Goal: Navigation & Orientation: Find specific page/section

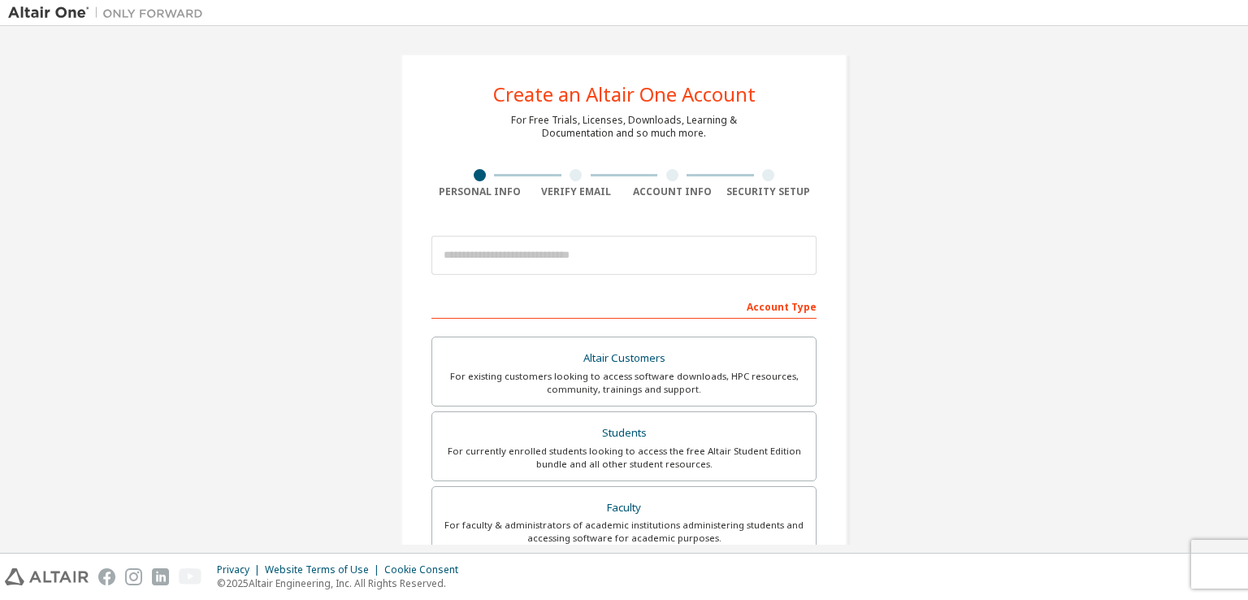
click at [553, 233] on div at bounding box center [623, 254] width 385 height 55
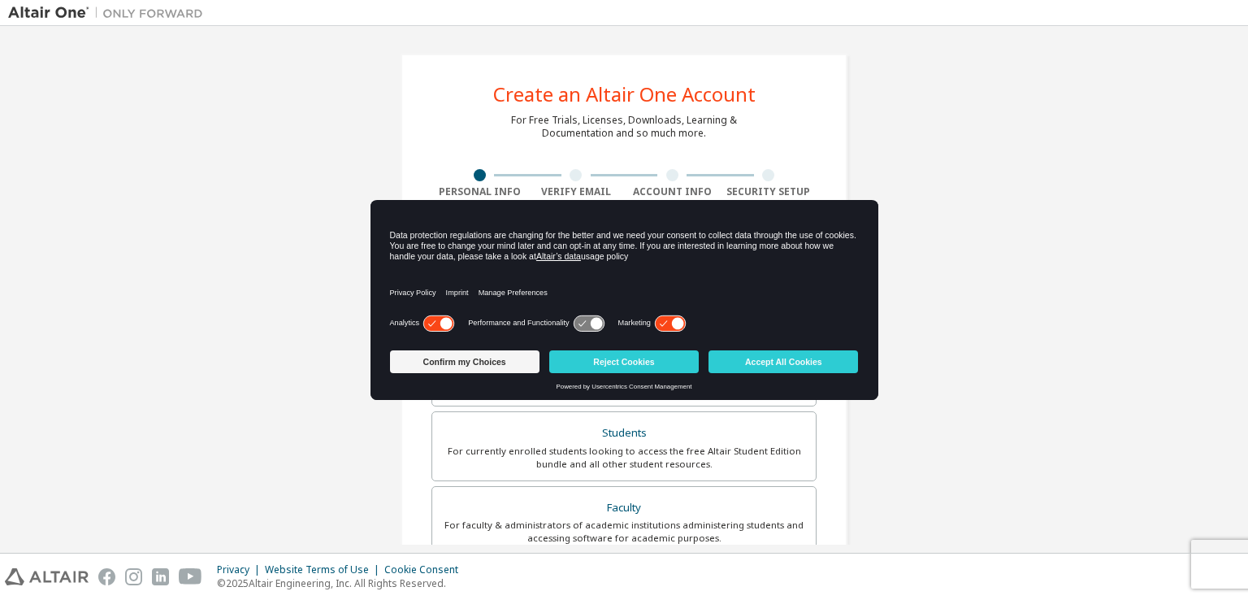
click at [571, 241] on div "Data protection regulations are changing for the better and we need your consen…" at bounding box center [624, 246] width 469 height 32
click at [760, 362] on button "Accept All Cookies" at bounding box center [782, 361] width 149 height 23
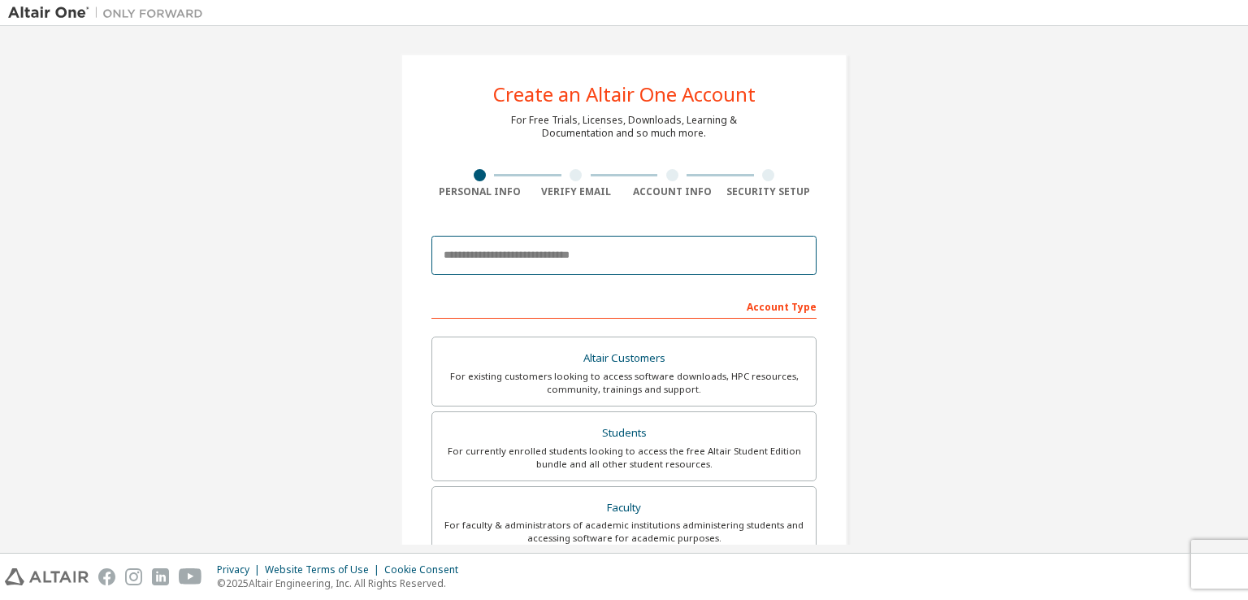
click at [568, 262] on input "email" at bounding box center [623, 255] width 385 height 39
type input "**********"
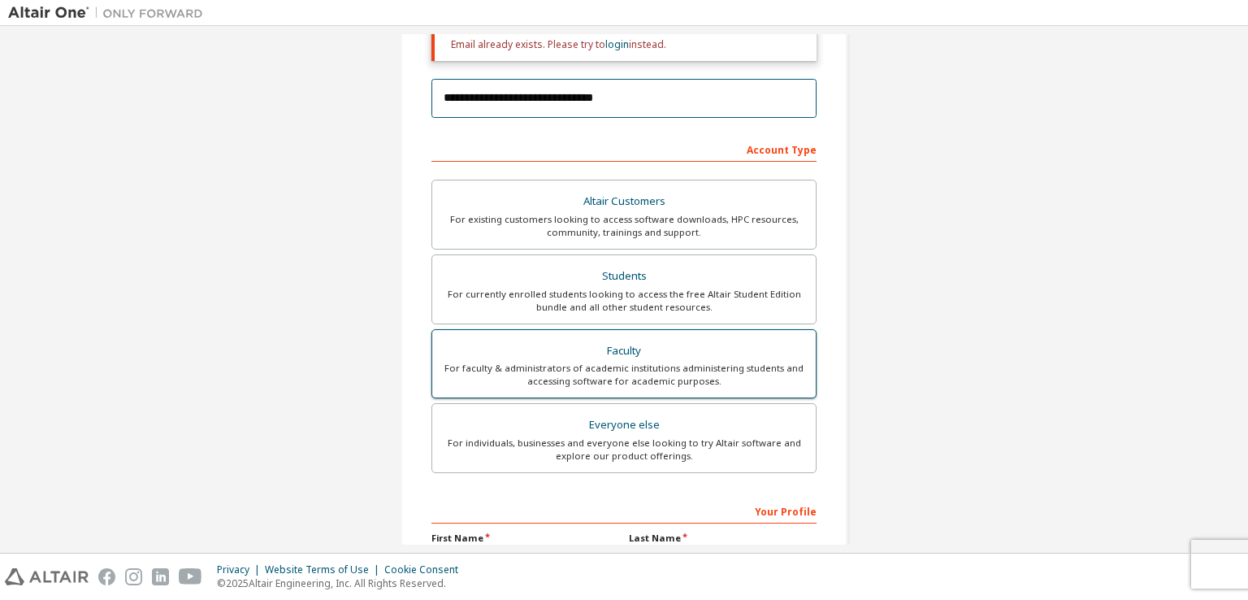
scroll to position [244, 0]
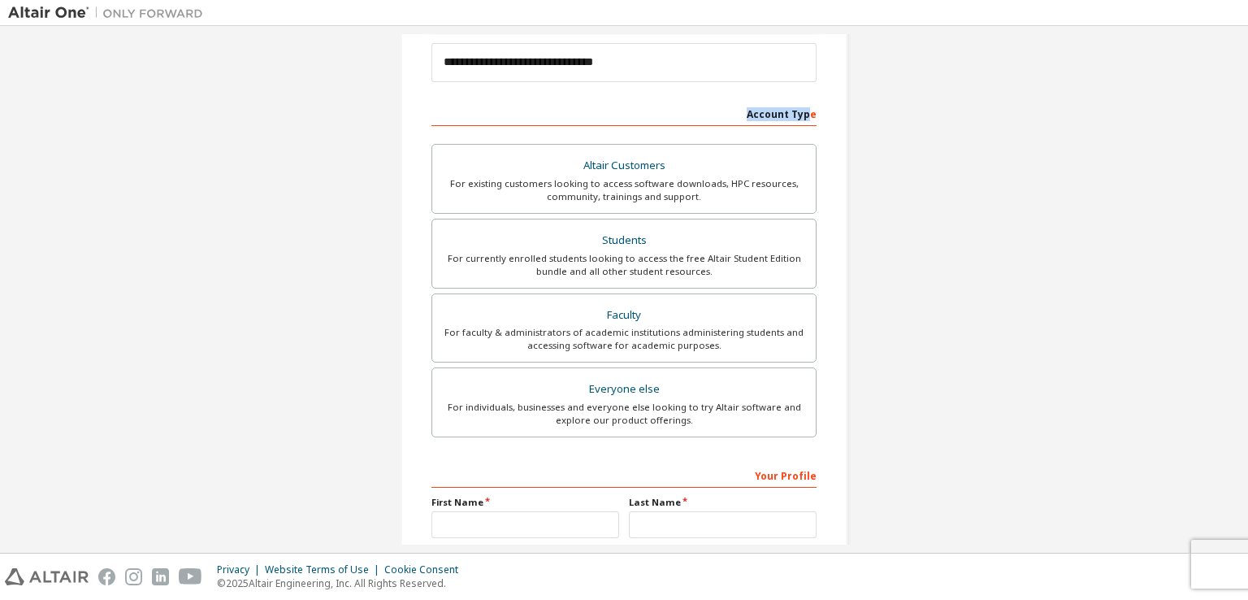
drag, startPoint x: 741, startPoint y: 118, endPoint x: 769, endPoint y: 139, distance: 35.4
click at [806, 119] on div "Account Type" at bounding box center [623, 113] width 385 height 26
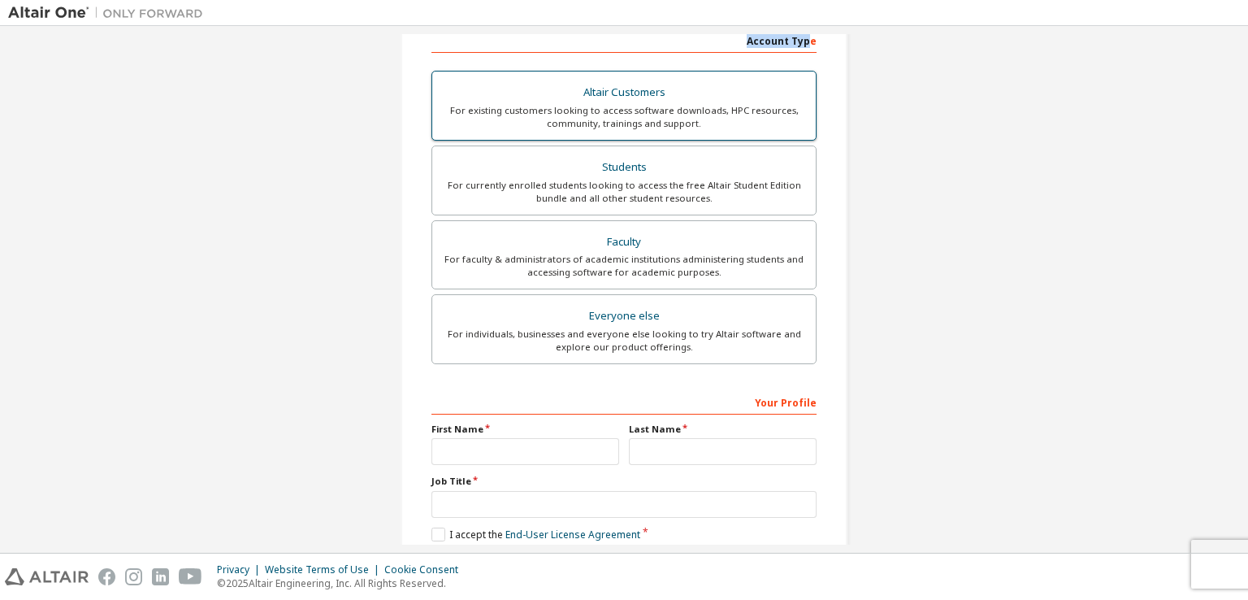
scroll to position [73, 0]
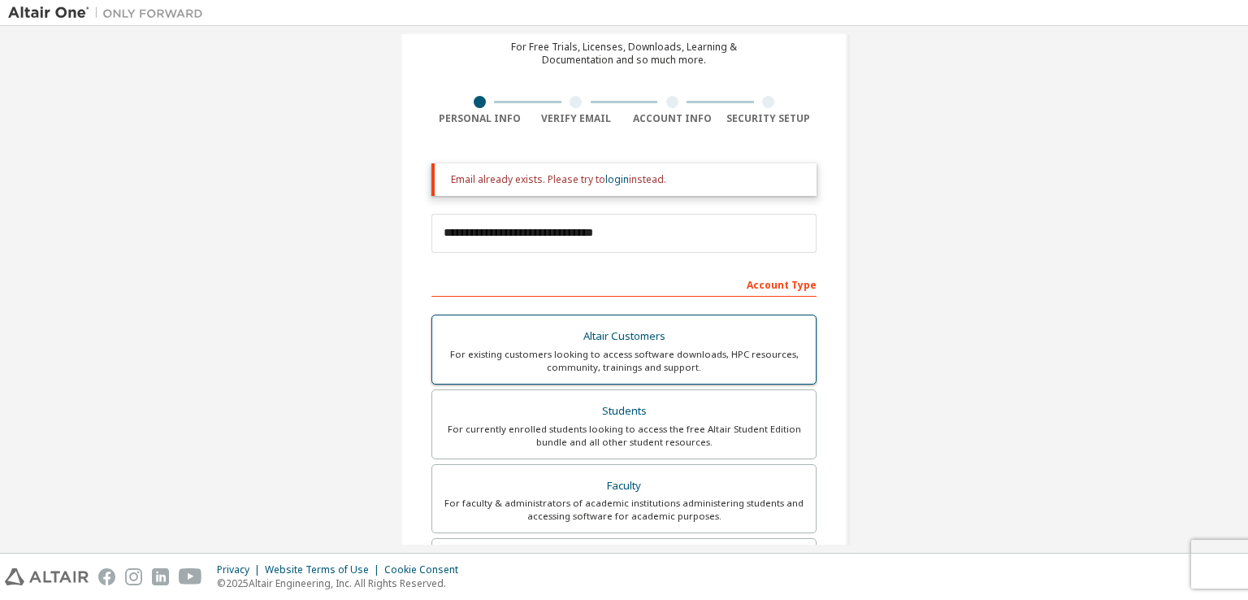
click at [615, 326] on div "Altair Customers" at bounding box center [624, 336] width 364 height 23
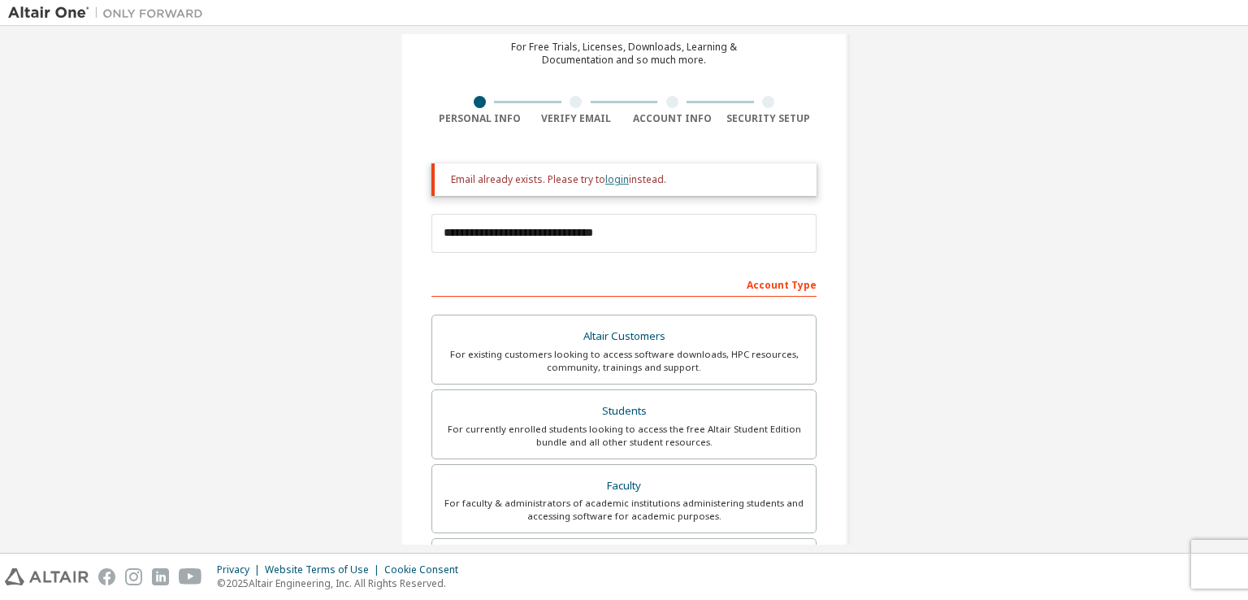
click at [613, 183] on link "login" at bounding box center [617, 179] width 24 height 14
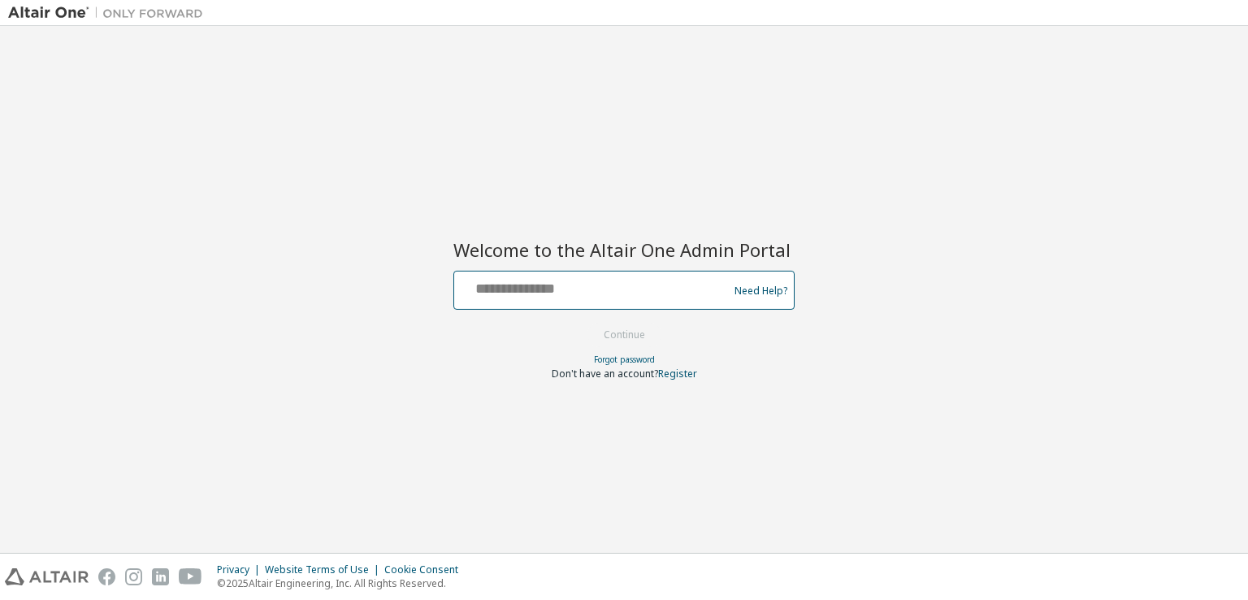
click at [656, 296] on input "text" at bounding box center [594, 287] width 266 height 24
type input "**********"
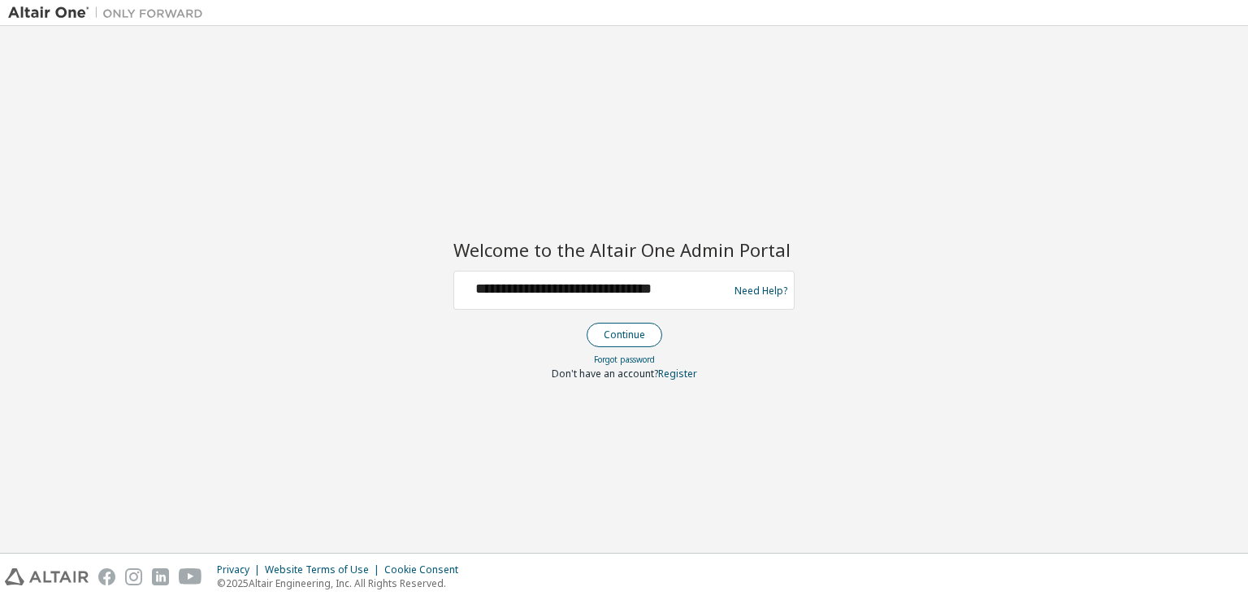
click at [636, 329] on button "Continue" at bounding box center [625, 335] width 76 height 24
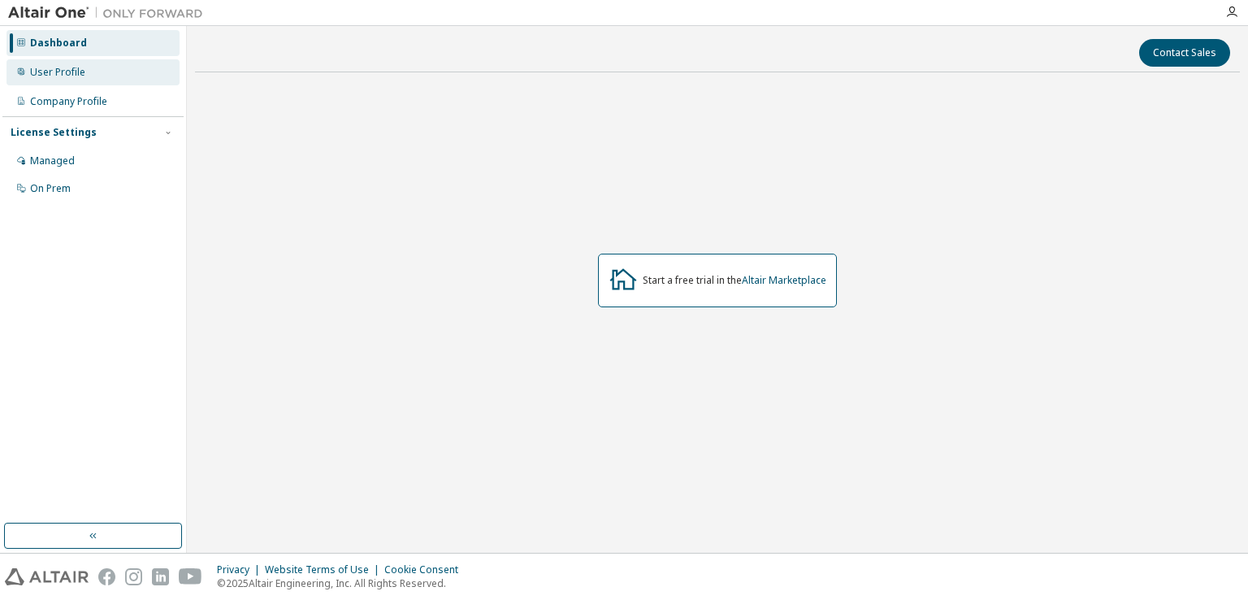
click at [40, 70] on div "User Profile" at bounding box center [57, 72] width 55 height 13
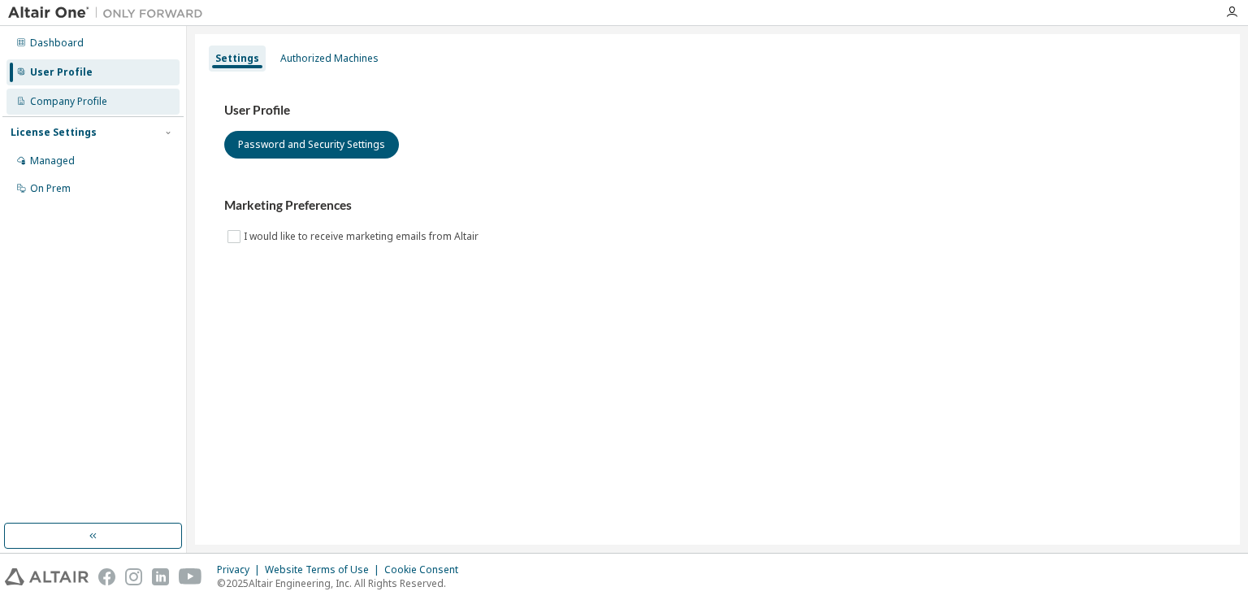
click at [83, 102] on div "Company Profile" at bounding box center [68, 101] width 77 height 13
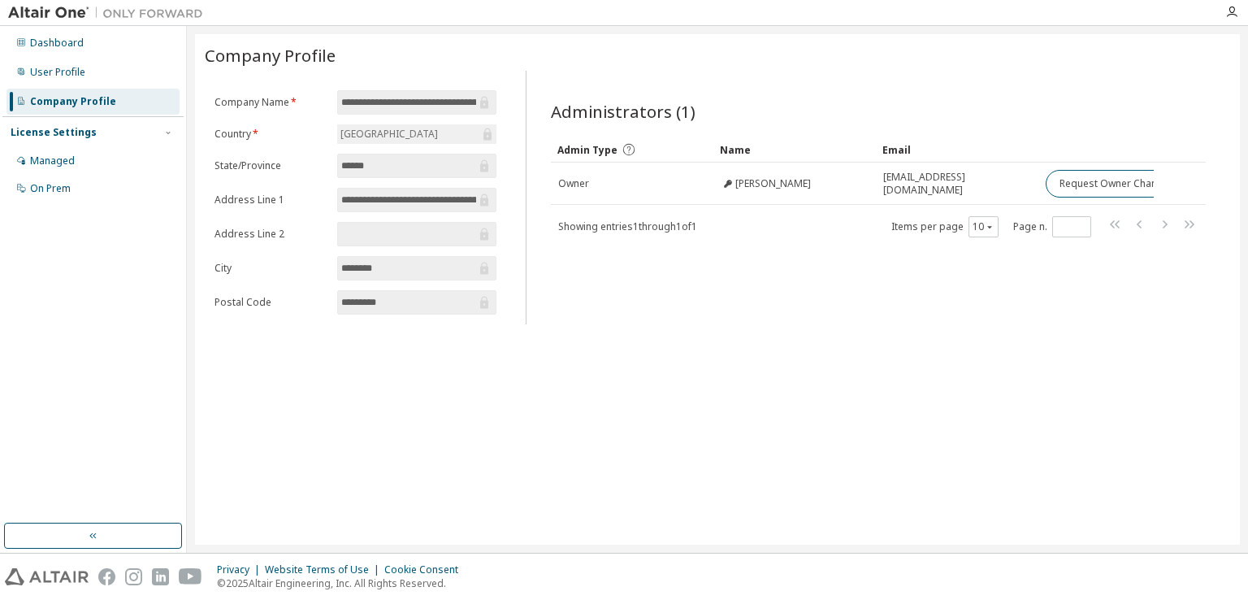
click at [138, 137] on div "License Settings" at bounding box center [93, 132] width 165 height 15
click at [142, 138] on div "License Settings" at bounding box center [93, 132] width 165 height 15
click at [96, 92] on div "Company Profile" at bounding box center [92, 102] width 173 height 26
click at [86, 75] on div "User Profile" at bounding box center [92, 72] width 173 height 26
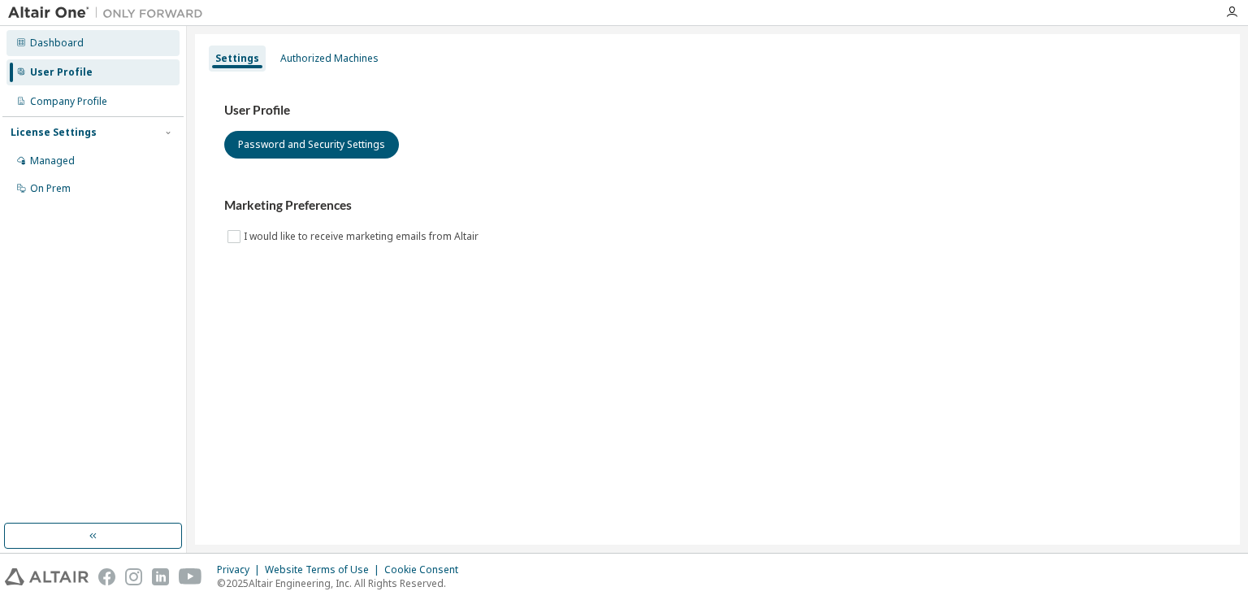
click at [91, 45] on div "Dashboard" at bounding box center [92, 43] width 173 height 26
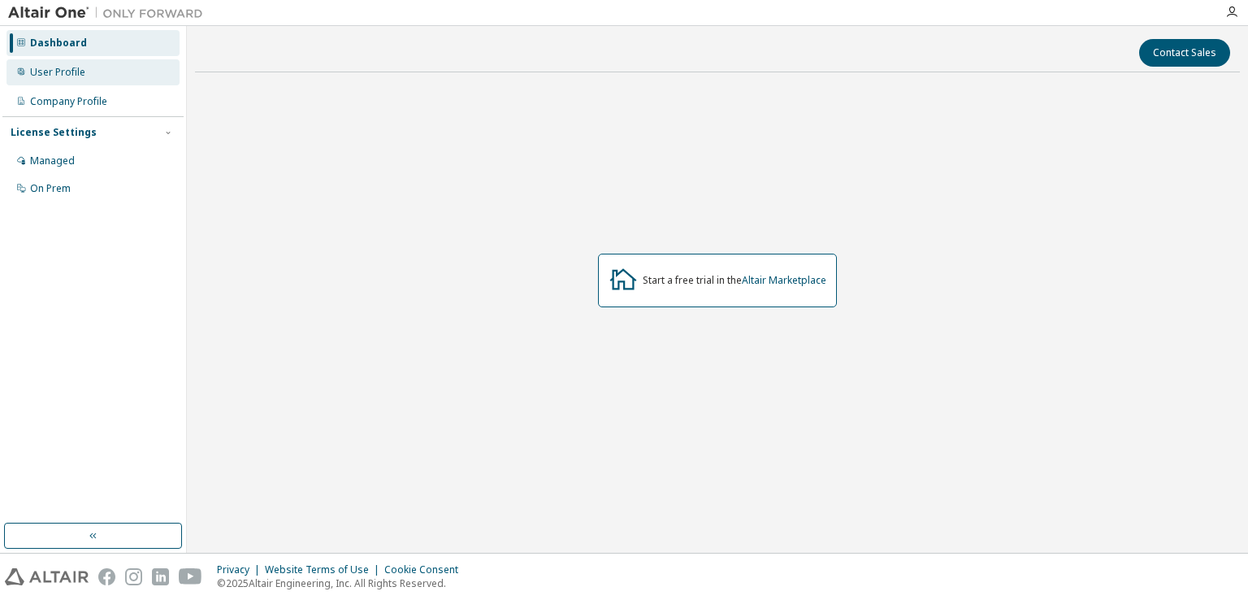
click at [105, 71] on div "User Profile" at bounding box center [92, 72] width 173 height 26
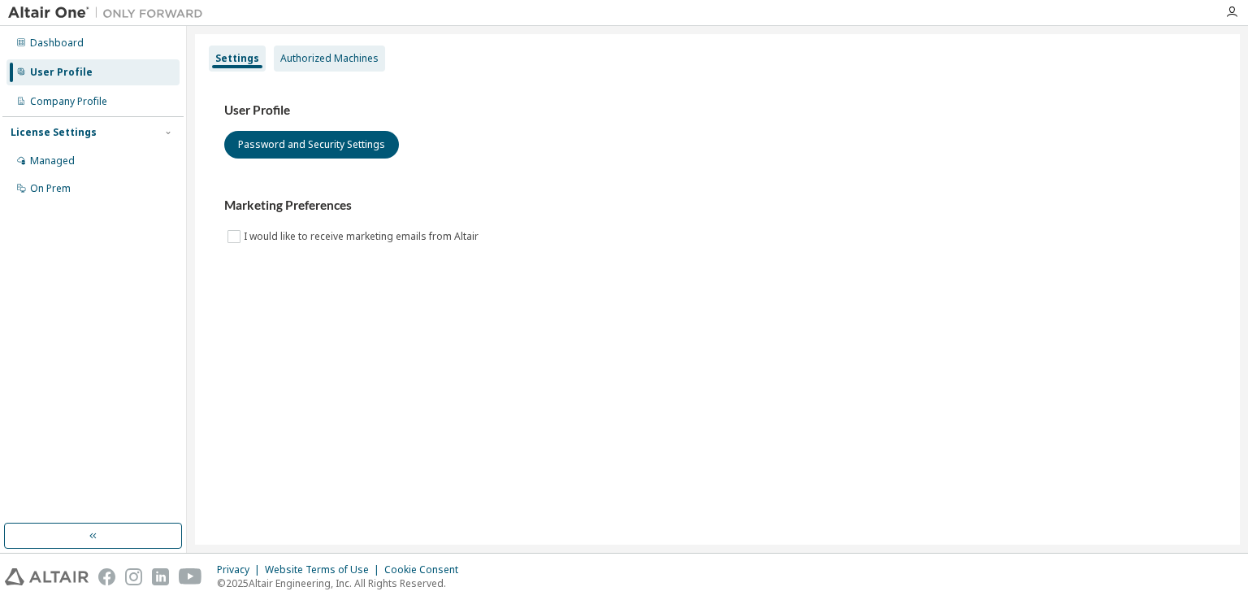
click at [323, 65] on div "Authorized Machines" at bounding box center [329, 58] width 111 height 26
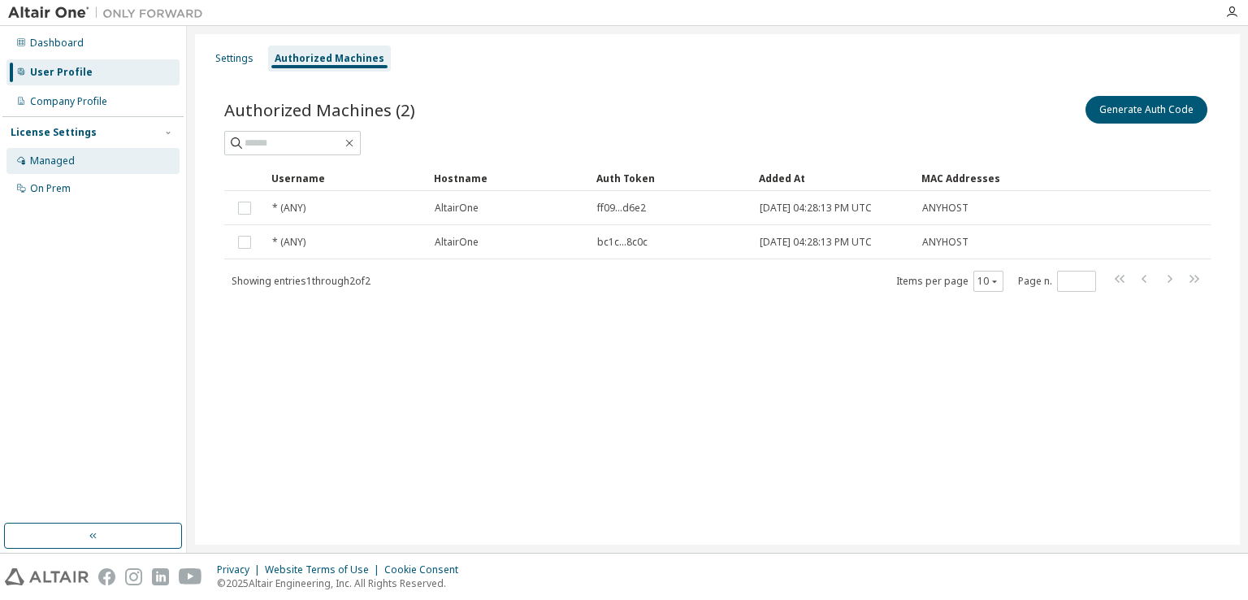
click at [96, 157] on div "Managed" at bounding box center [92, 161] width 173 height 26
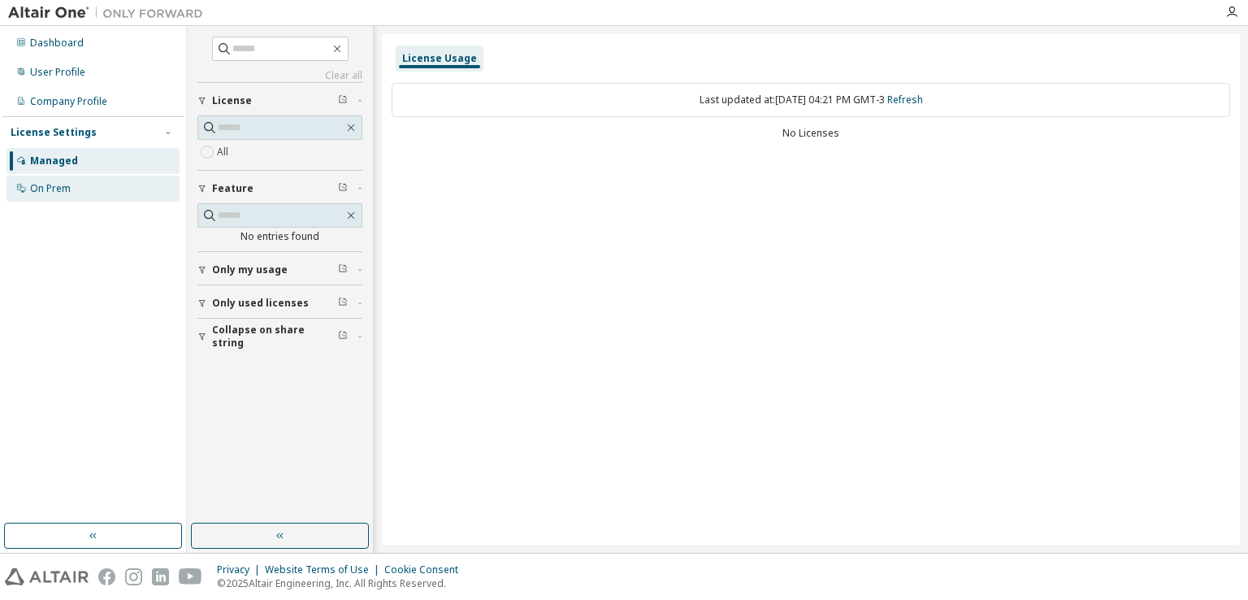
click at [82, 193] on div "On Prem" at bounding box center [92, 188] width 173 height 26
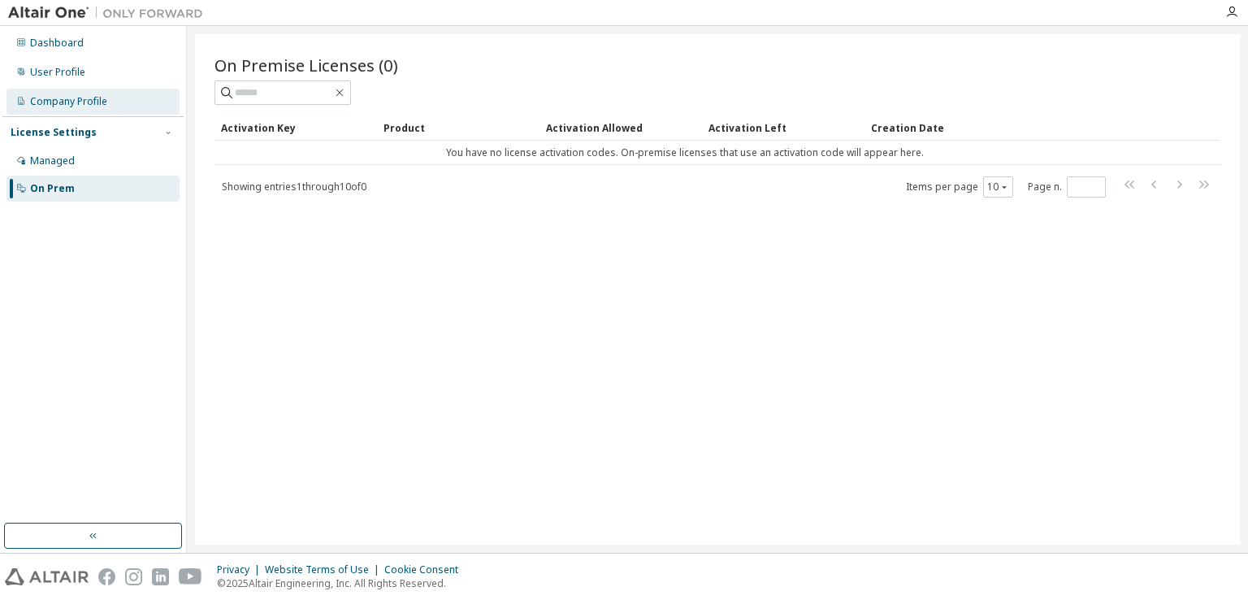
click at [107, 97] on div "Company Profile" at bounding box center [92, 102] width 173 height 26
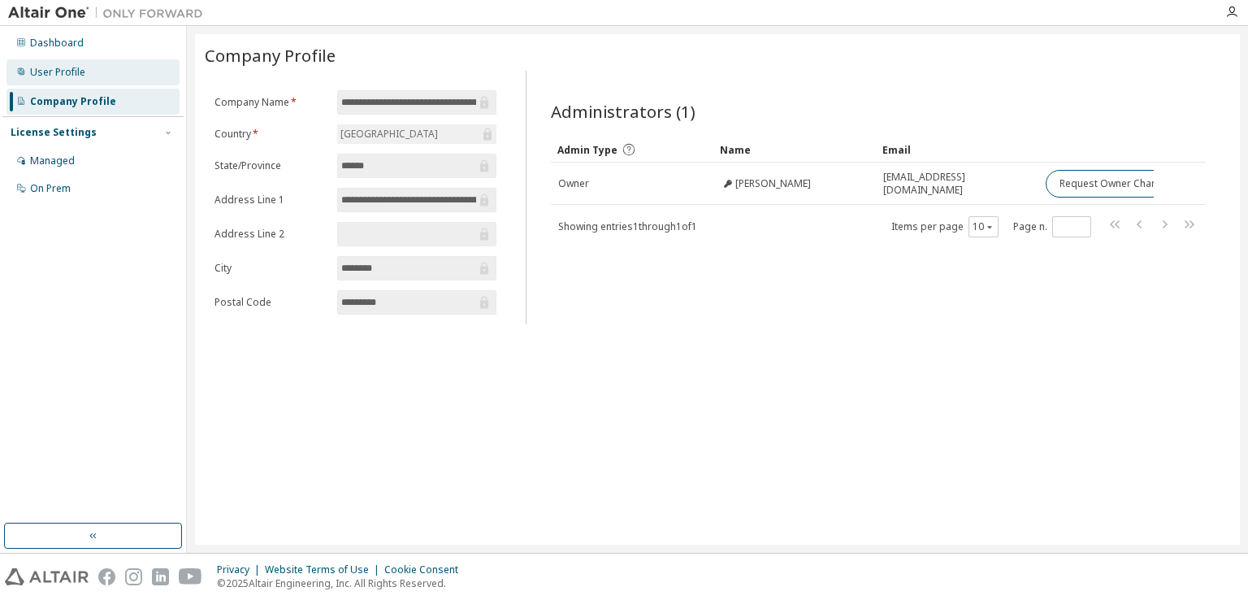
click at [123, 68] on div "User Profile" at bounding box center [92, 72] width 173 height 26
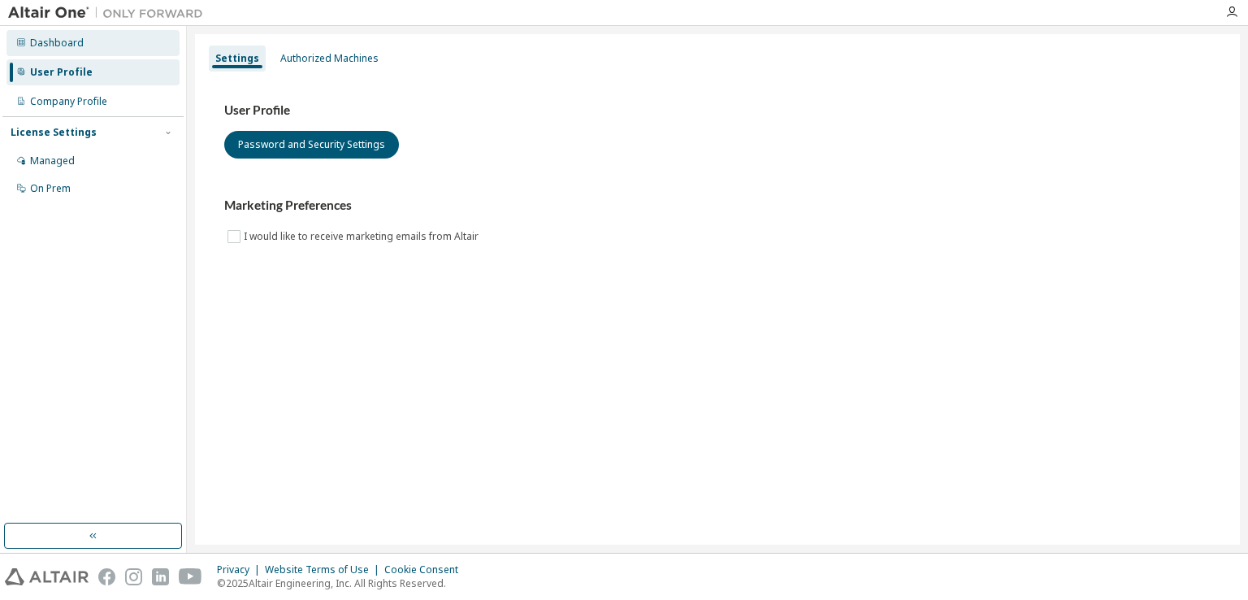
click at [108, 46] on div "Dashboard" at bounding box center [92, 43] width 173 height 26
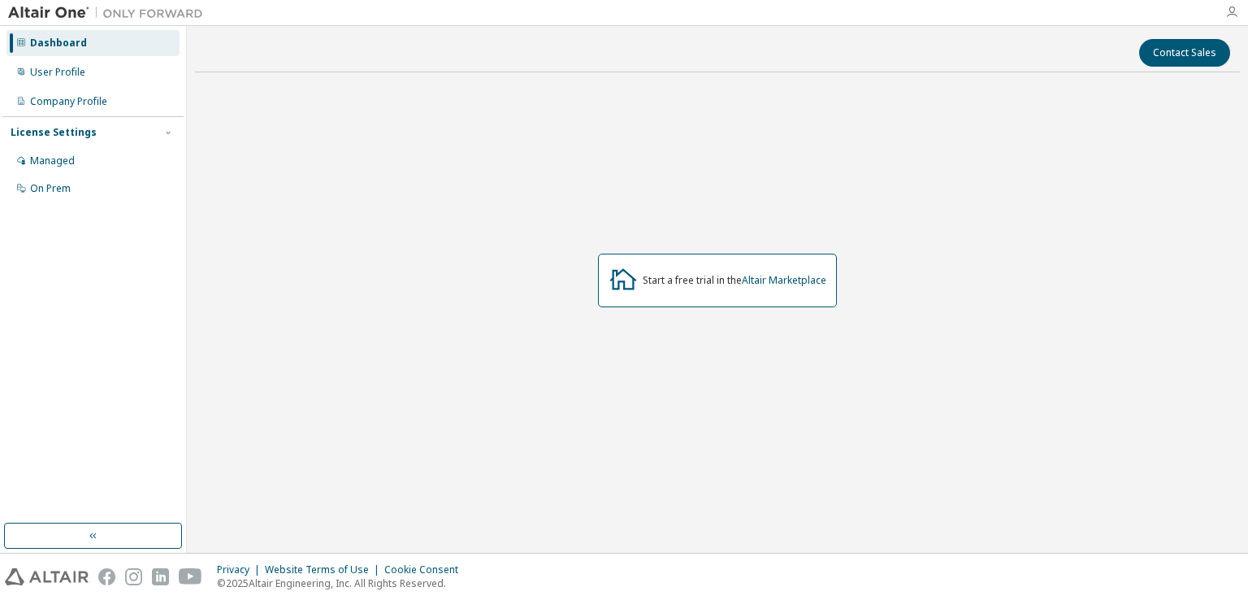
click at [1227, 7] on icon "button" at bounding box center [1231, 12] width 13 height 13
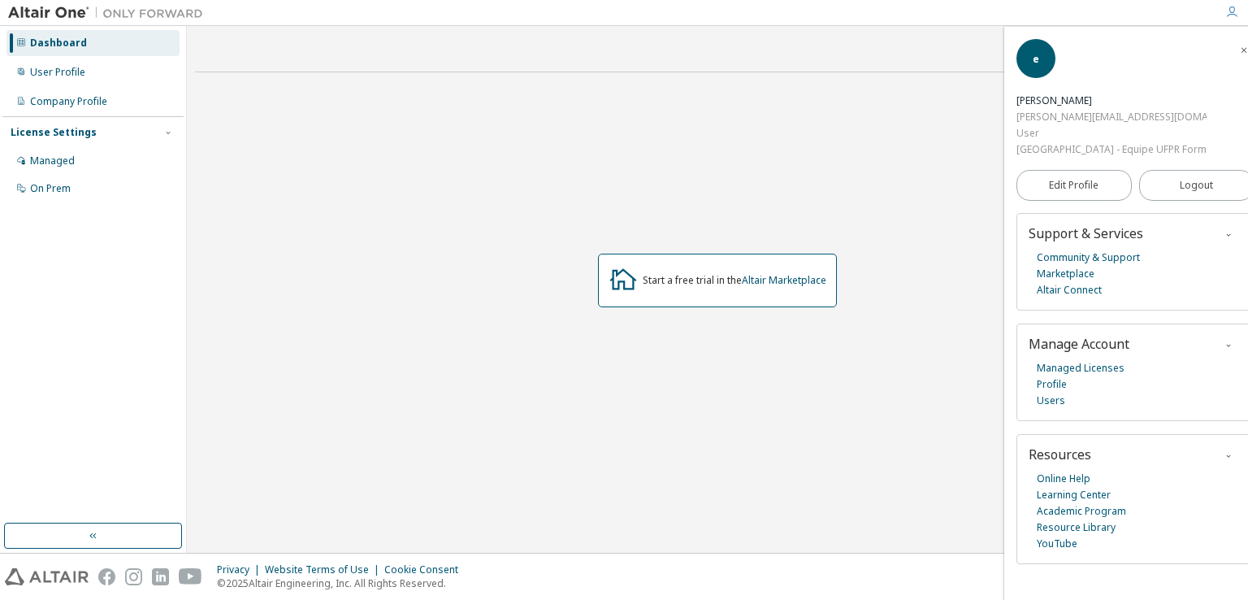
click at [891, 31] on div "Contact Sales Start a free trial in the Altair Marketplace" at bounding box center [717, 289] width 1061 height 526
click at [71, 79] on div "User Profile" at bounding box center [92, 72] width 173 height 26
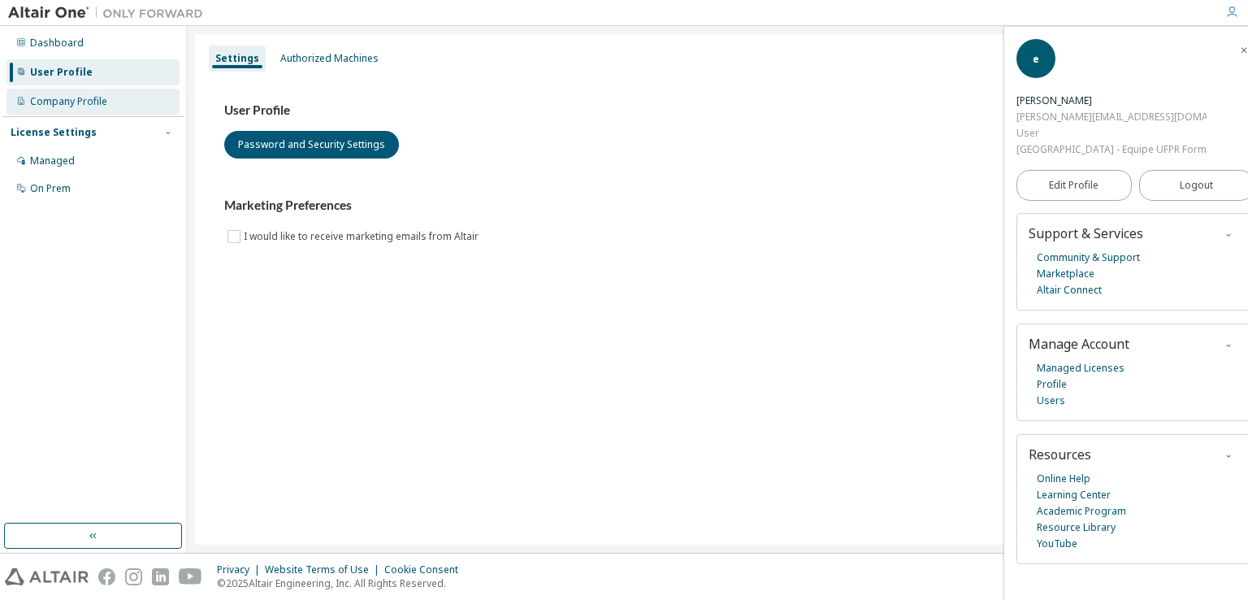
click at [94, 89] on div "Company Profile" at bounding box center [92, 102] width 173 height 26
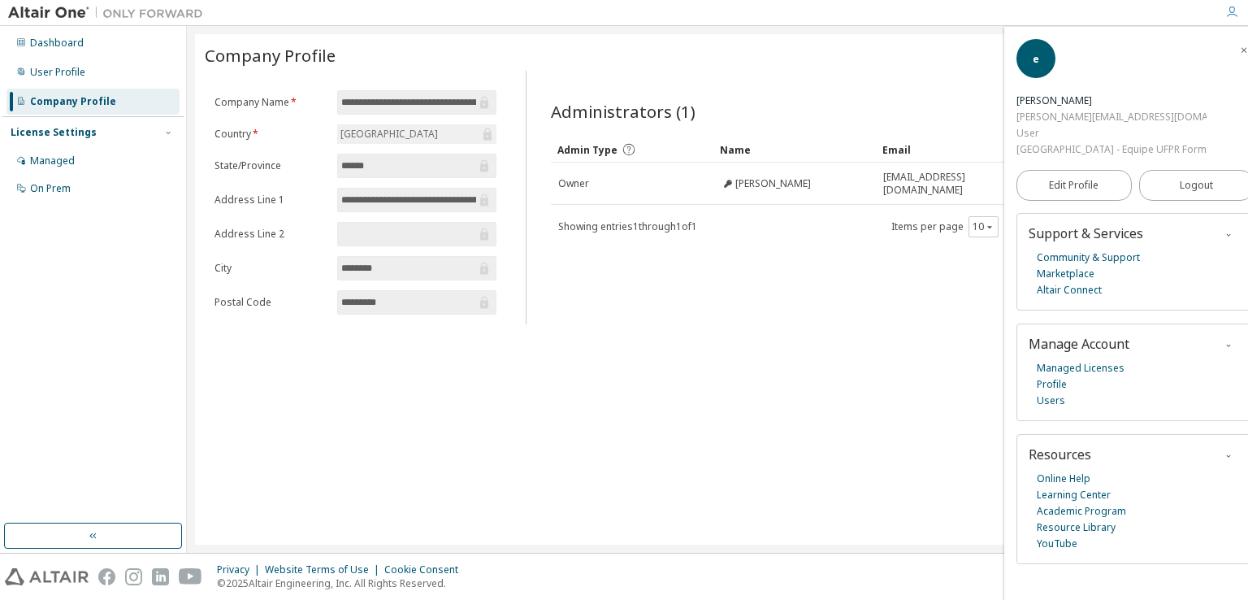
click at [468, 20] on div at bounding box center [713, 12] width 1004 height 25
click at [912, 75] on div "Administrators (1) Clear Load Save Save As Field Operator Value Select filter S…" at bounding box center [878, 197] width 704 height 253
click at [1232, 11] on icon "button" at bounding box center [1231, 12] width 13 height 13
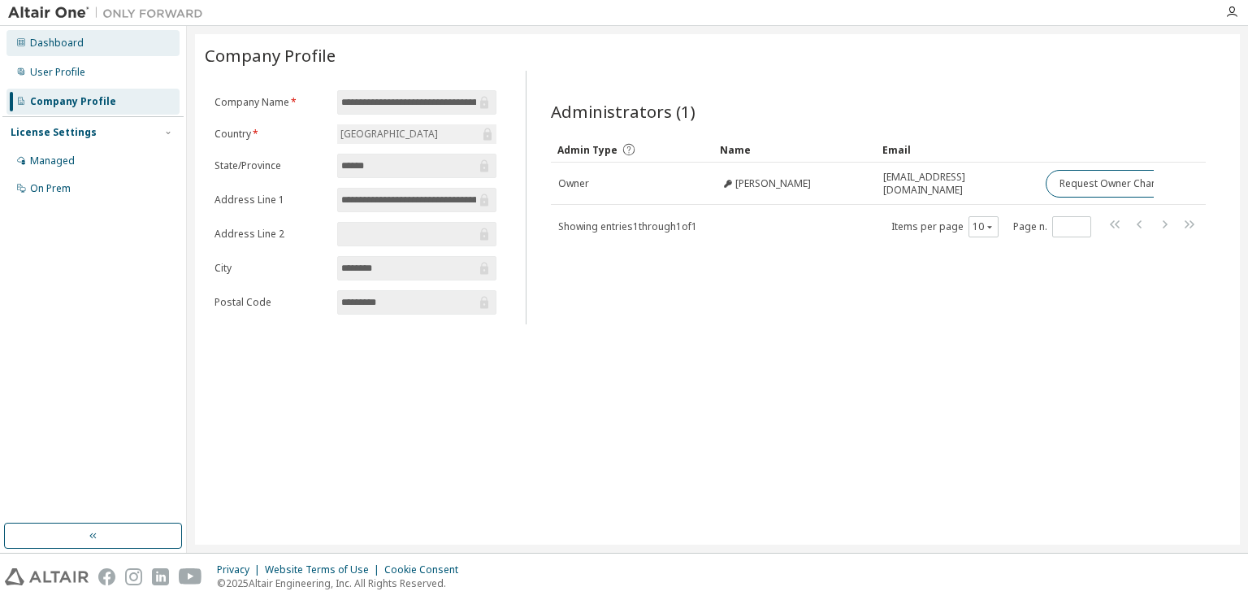
click at [133, 40] on div "Dashboard" at bounding box center [92, 43] width 173 height 26
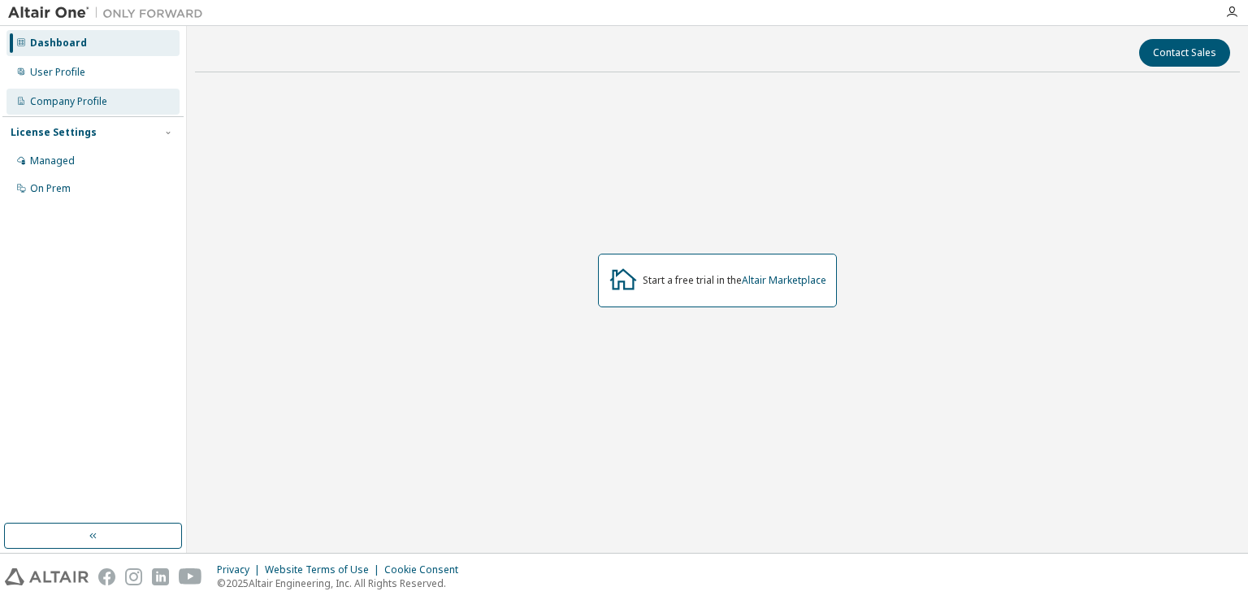
click at [76, 93] on div "Company Profile" at bounding box center [92, 102] width 173 height 26
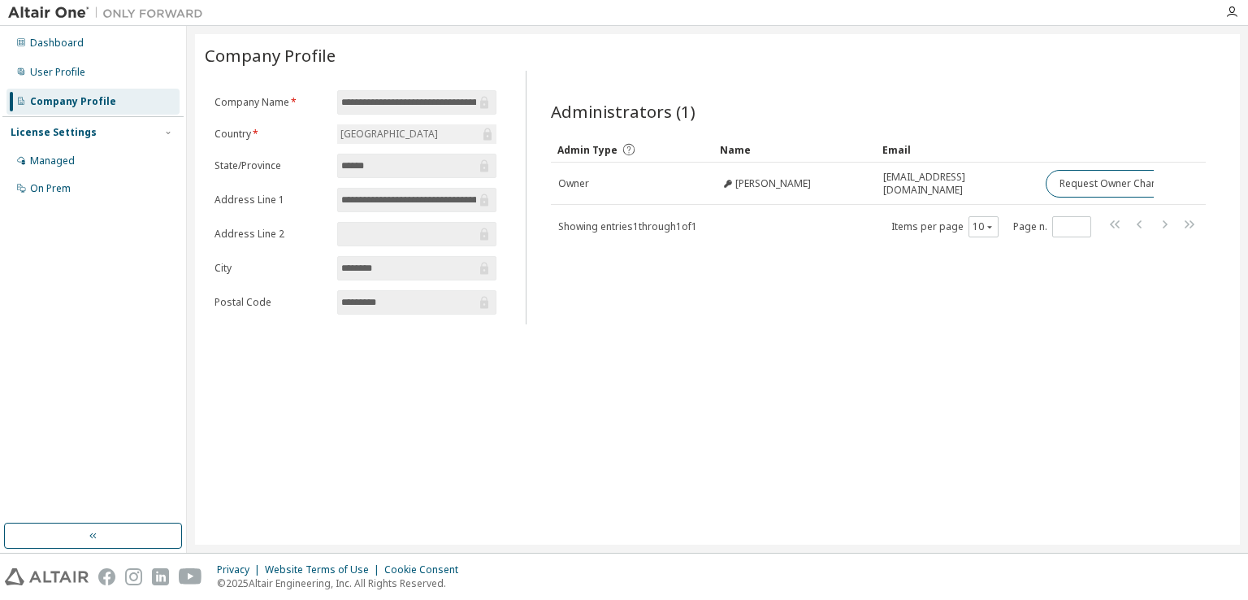
click at [107, 56] on div "Dashboard User Profile Company Profile License Settings Managed On Prem" at bounding box center [92, 115] width 181 height 175
click at [97, 63] on div "User Profile" at bounding box center [92, 72] width 173 height 26
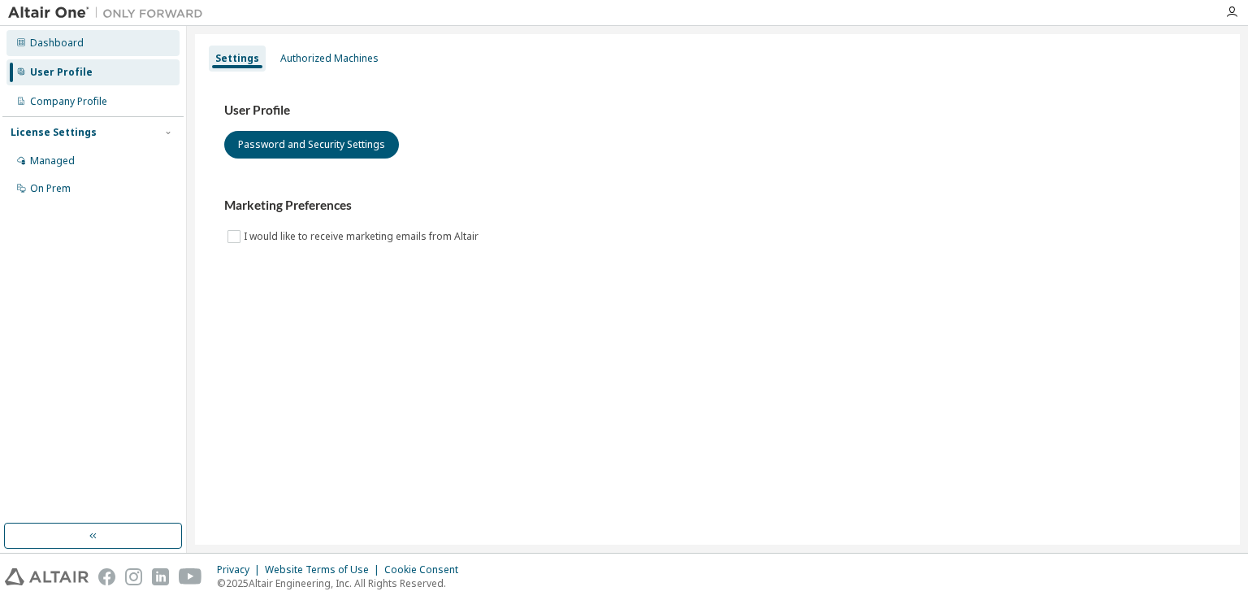
click at [93, 48] on div "Dashboard" at bounding box center [92, 43] width 173 height 26
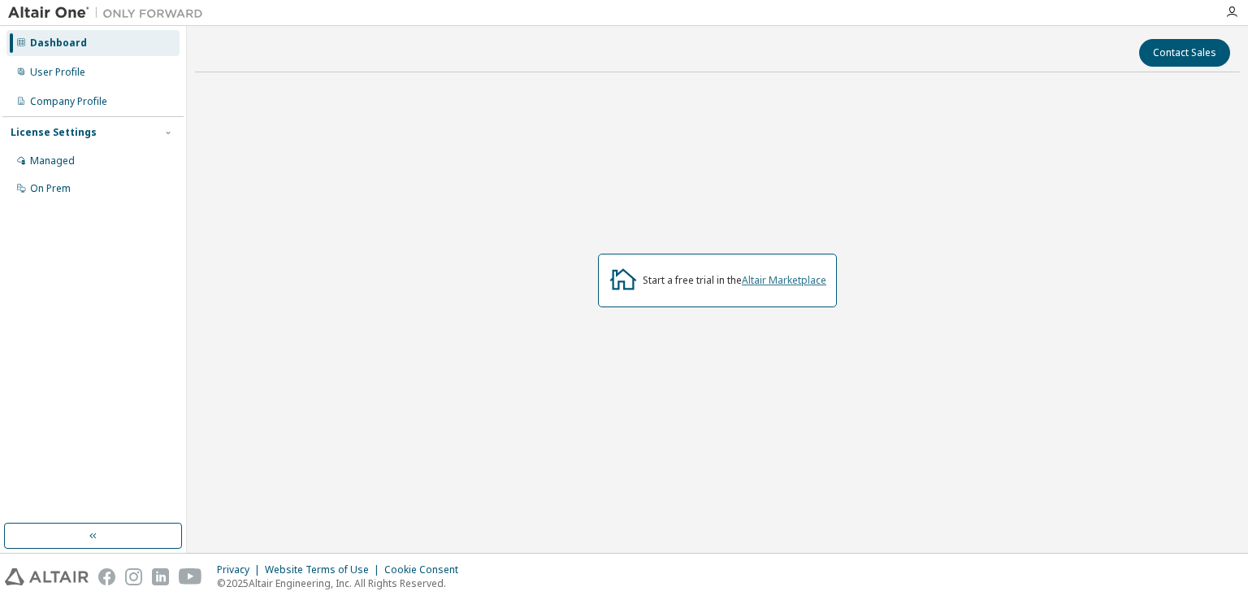
click at [796, 283] on link "Altair Marketplace" at bounding box center [784, 280] width 84 height 14
